Goal: Task Accomplishment & Management: Use online tool/utility

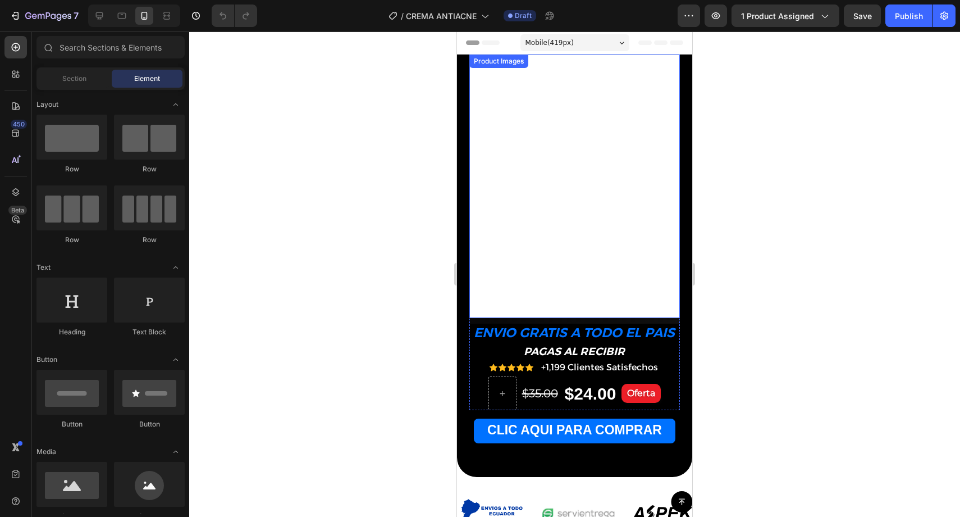
click at [617, 256] on img at bounding box center [575, 185] width 211 height 263
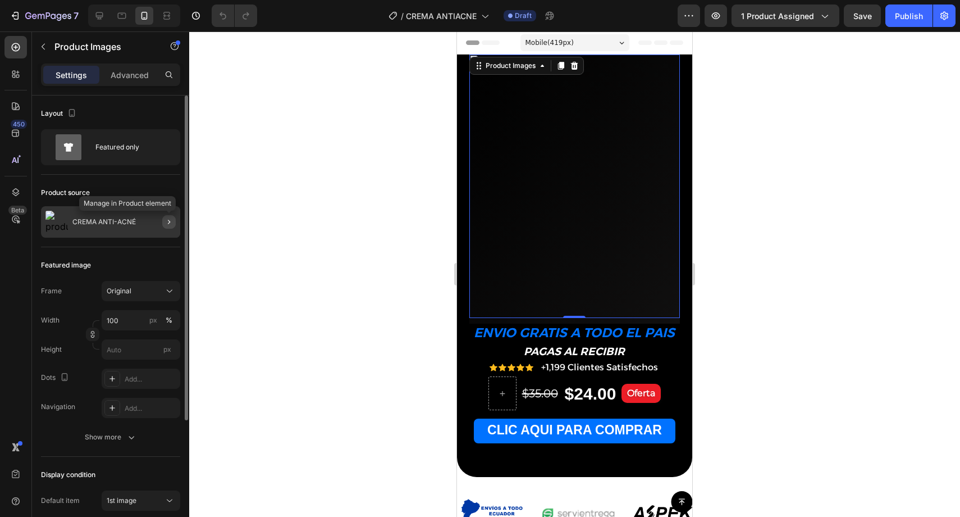
click at [169, 220] on icon "button" at bounding box center [169, 221] width 9 height 9
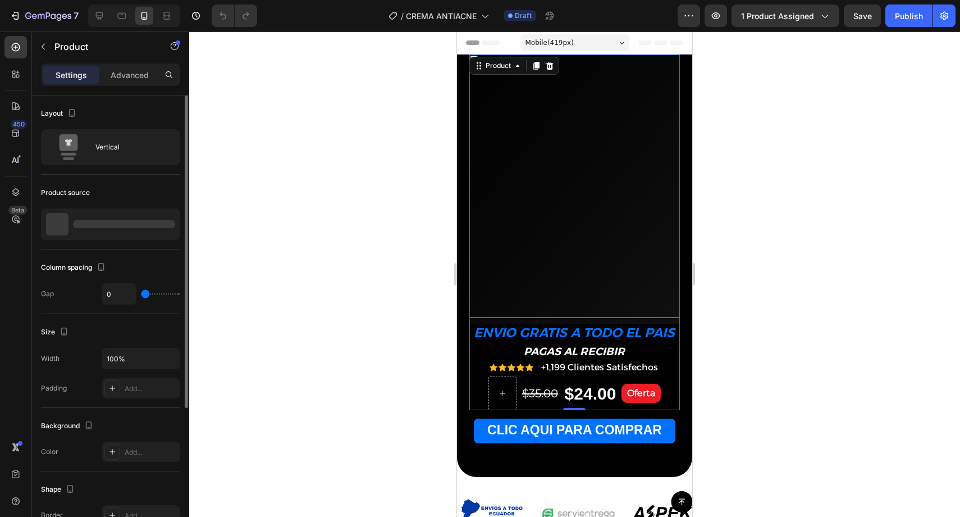
click at [312, 335] on div at bounding box center [574, 273] width 771 height 485
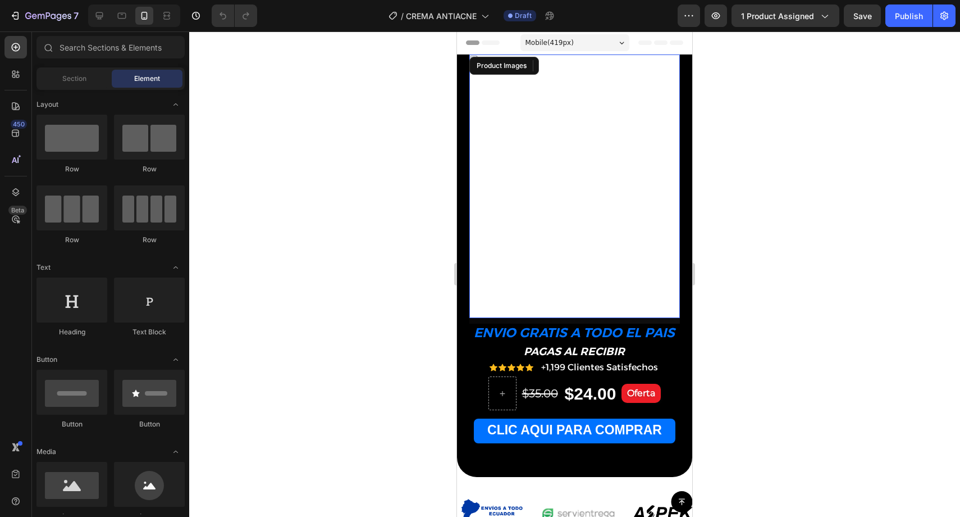
click at [544, 260] on img at bounding box center [575, 185] width 211 height 263
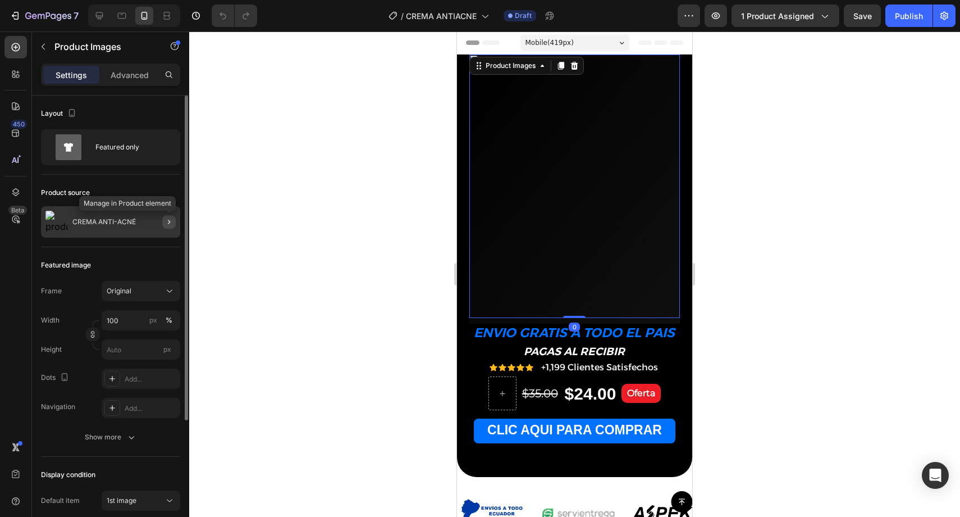
click at [163, 224] on button "button" at bounding box center [168, 221] width 13 height 13
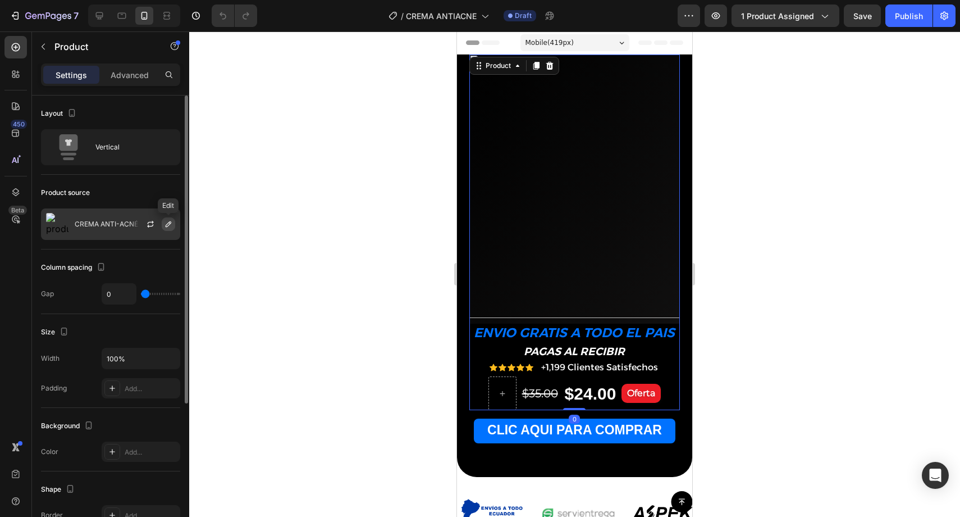
click at [166, 224] on icon "button" at bounding box center [168, 224] width 9 height 9
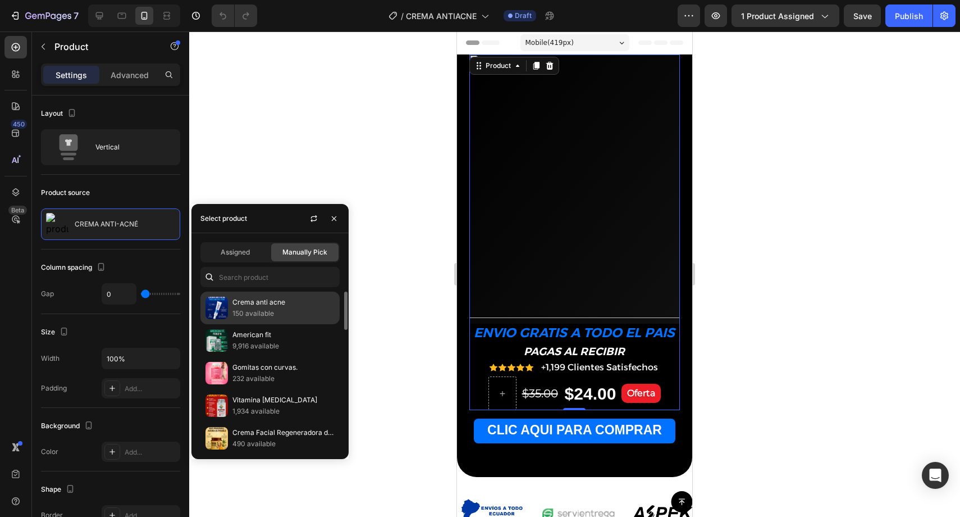
click at [256, 308] on p "Crema anti acne" at bounding box center [284, 302] width 102 height 11
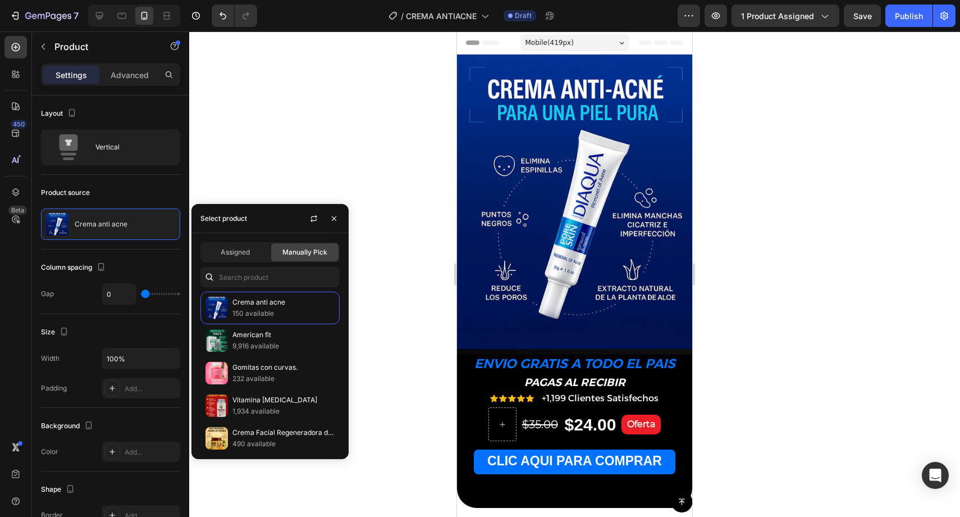
click at [826, 170] on div at bounding box center [574, 273] width 771 height 485
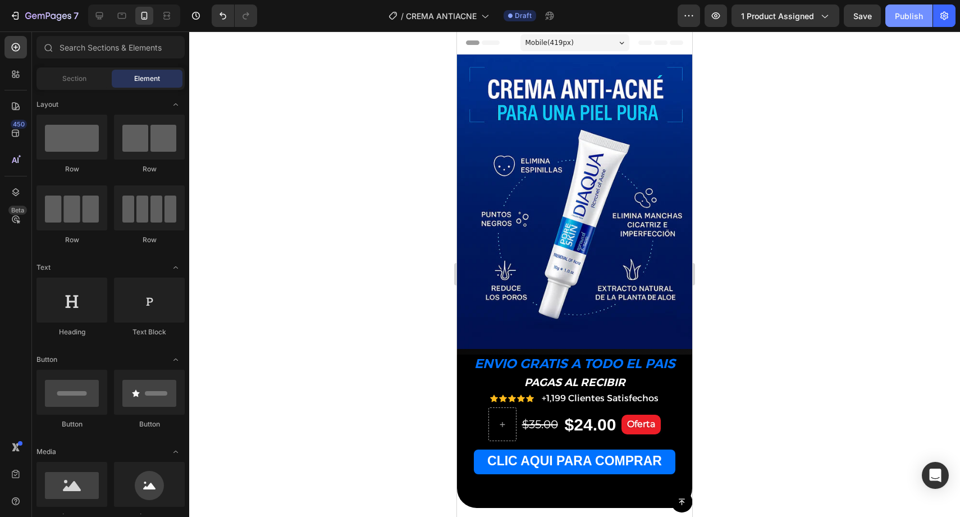
click at [899, 20] on div "Publish" at bounding box center [909, 16] width 28 height 12
click at [849, 104] on div at bounding box center [574, 273] width 771 height 485
click at [797, 147] on div at bounding box center [574, 273] width 771 height 485
click at [763, 192] on div at bounding box center [574, 273] width 771 height 485
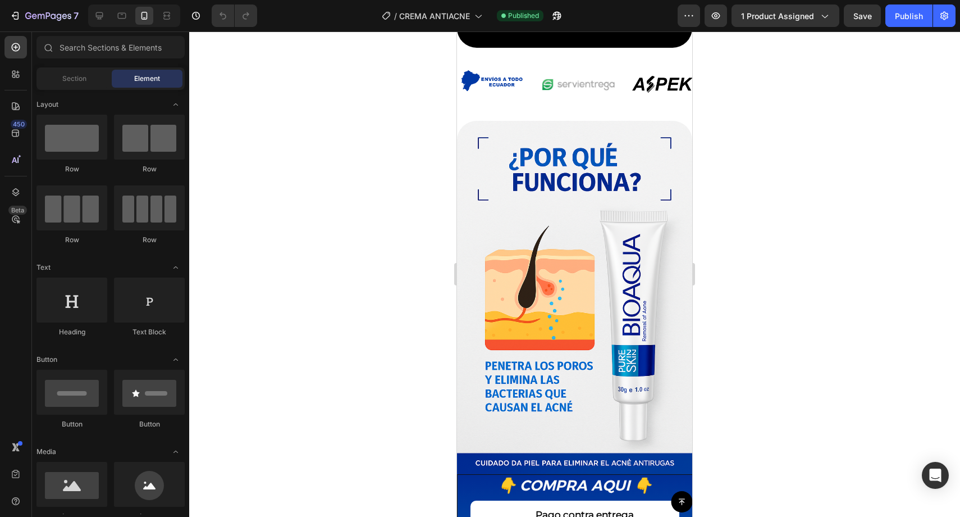
scroll to position [496, 0]
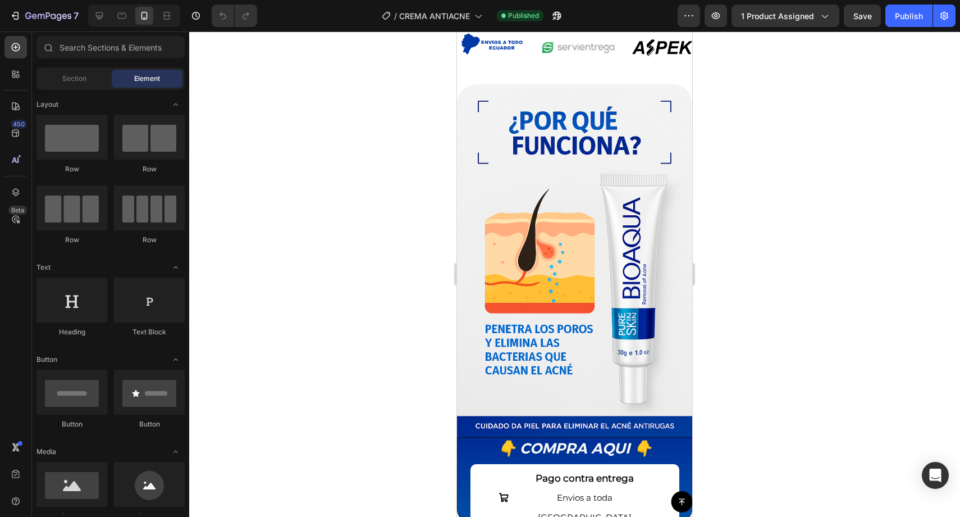
click at [780, 251] on div at bounding box center [574, 273] width 771 height 485
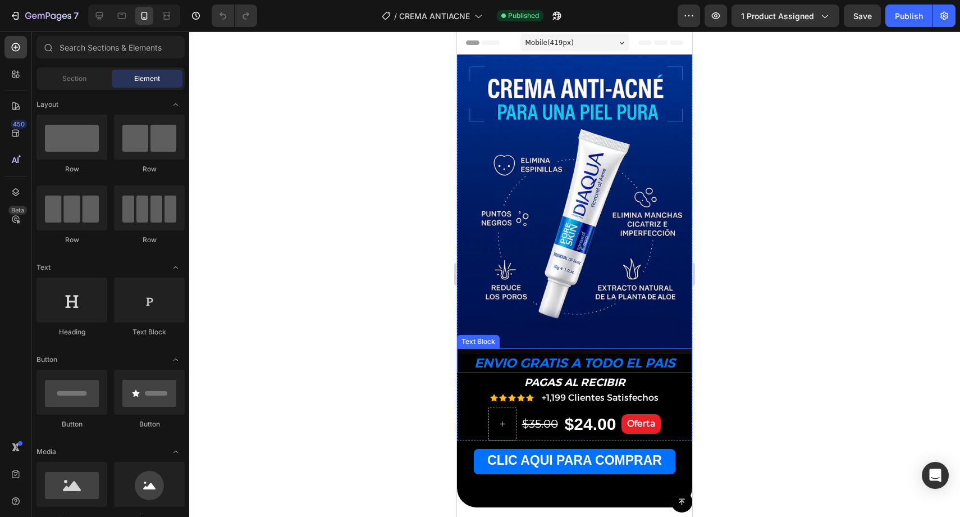
scroll to position [0, 0]
click at [799, 352] on div at bounding box center [574, 273] width 771 height 485
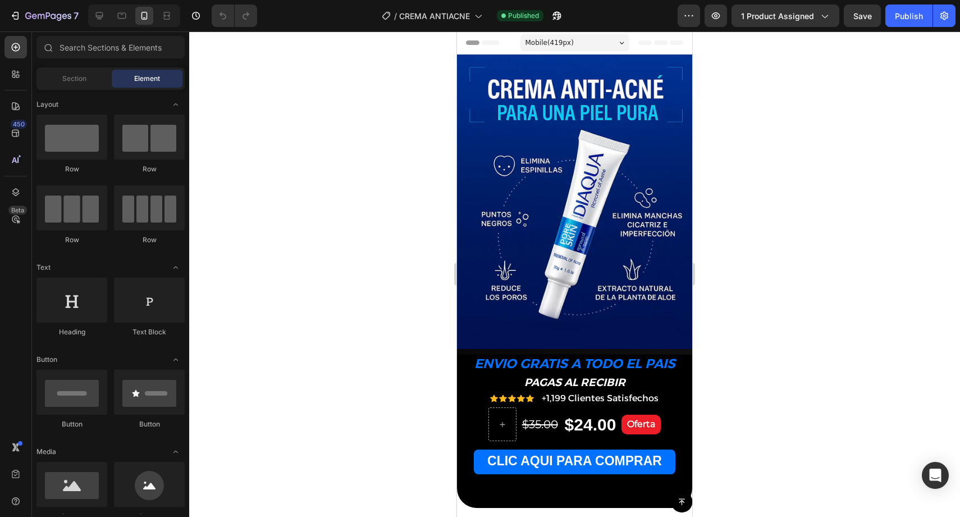
click at [721, 92] on div at bounding box center [574, 273] width 771 height 485
